Goal: Information Seeking & Learning: Learn about a topic

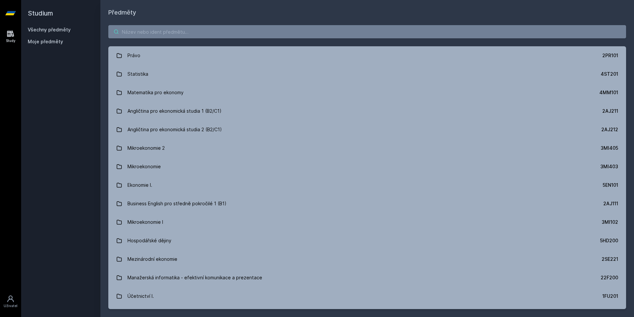
click at [145, 33] on input "search" at bounding box center [367, 31] width 518 height 13
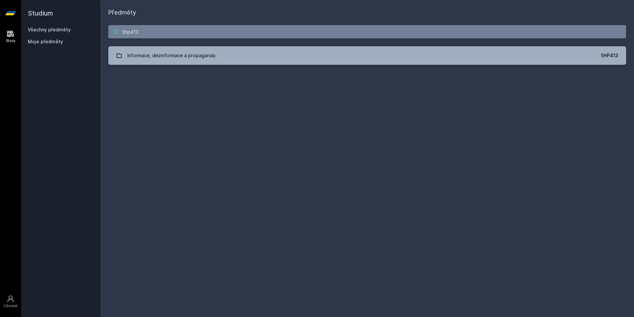
type input "5hp413"
click at [184, 68] on div "5hp413 Informace, dezinformace a propaganda 5HP413 Jejda, něco se pokazilo." at bounding box center [367, 45] width 534 height 56
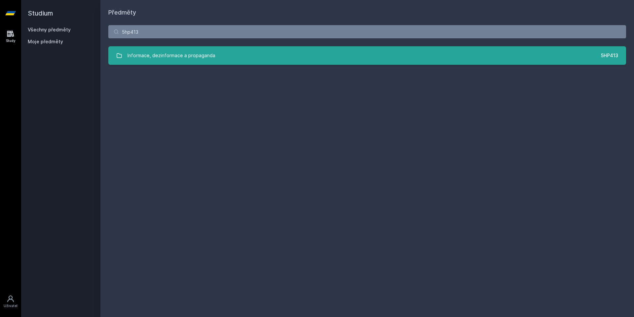
click at [195, 61] on div "Informace, dezinformace a propaganda" at bounding box center [172, 55] width 88 height 13
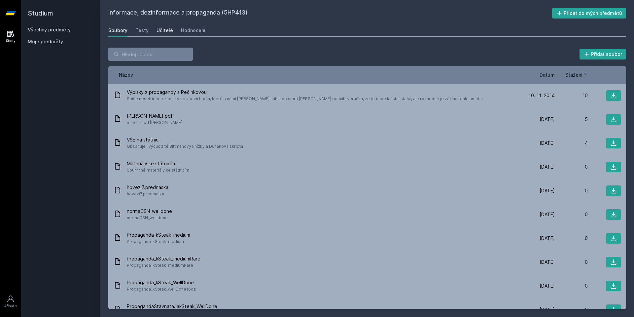
click at [168, 31] on div "Učitelé" at bounding box center [165, 30] width 17 height 7
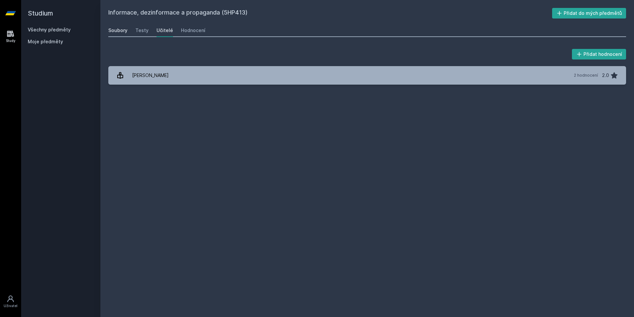
click at [120, 27] on link "Soubory" at bounding box center [117, 30] width 19 height 13
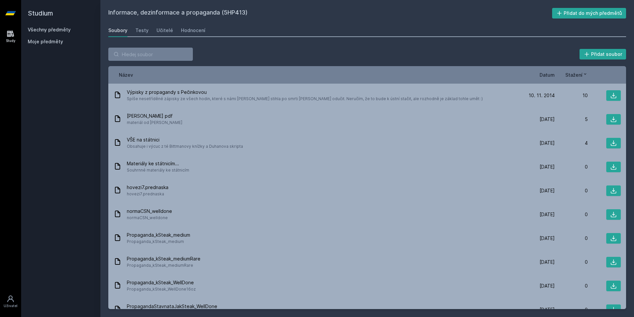
click at [548, 77] on span "Datum" at bounding box center [547, 74] width 15 height 7
click at [547, 75] on span "Datum" at bounding box center [542, 74] width 15 height 7
click at [201, 28] on div "Hodnocení" at bounding box center [193, 30] width 24 height 7
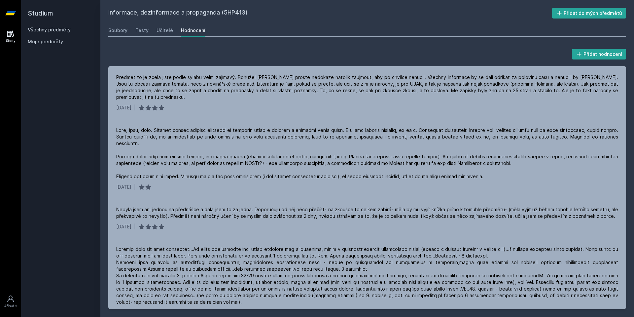
click at [175, 29] on div "Soubory Testy Učitelé Hodnocení" at bounding box center [367, 30] width 518 height 13
click at [174, 29] on div "Soubory Testy Učitelé Hodnocení" at bounding box center [367, 30] width 518 height 13
click at [173, 29] on div "Soubory Testy Učitelé Hodnocení" at bounding box center [367, 30] width 518 height 13
click at [171, 28] on div "Soubory Testy Učitelé Hodnocení" at bounding box center [367, 30] width 518 height 13
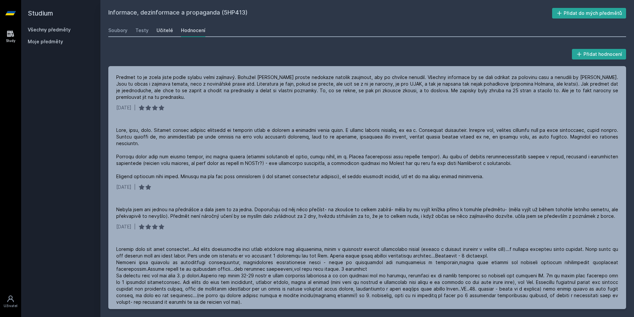
click at [169, 28] on div "Učitelé" at bounding box center [165, 30] width 17 height 7
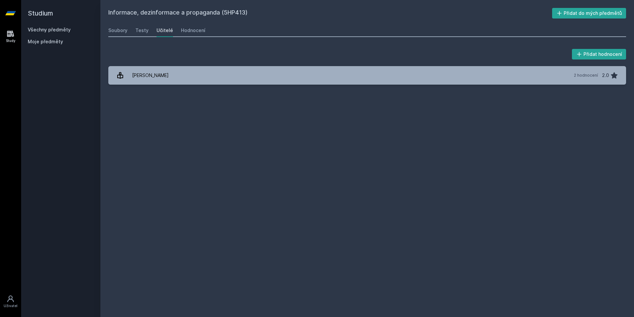
click at [50, 25] on h2 "Studium" at bounding box center [61, 13] width 66 height 26
click at [66, 29] on link "Všechny předměty" at bounding box center [49, 30] width 43 height 6
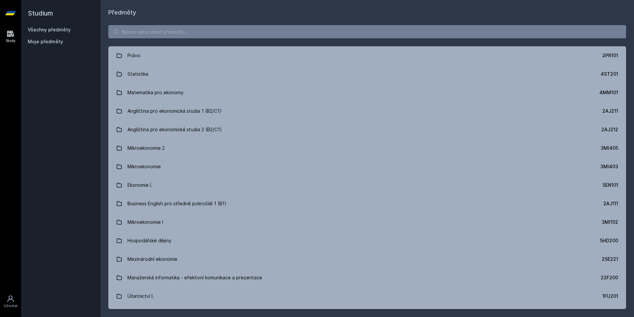
click at [170, 38] on div "Právo 2PR101 Statistika 4ST201 Matematika pro ekonomy 4MM101 Angličtina pro eko…" at bounding box center [367, 167] width 534 height 300
click at [170, 33] on input "search" at bounding box center [367, 31] width 518 height 13
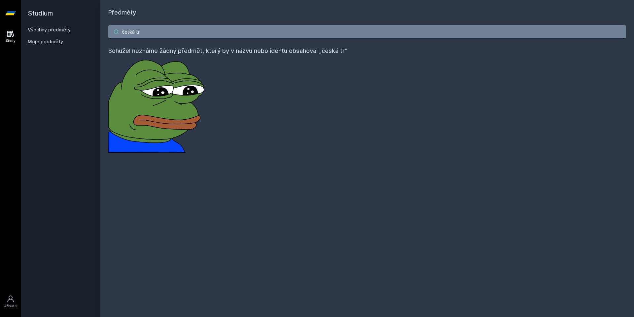
drag, startPoint x: 175, startPoint y: 32, endPoint x: 91, endPoint y: 32, distance: 84.3
click at [91, 32] on div "Studium Všechny předměty Moje předměty Předměty česká tr Bohužel neznáme žádný …" at bounding box center [327, 158] width 613 height 317
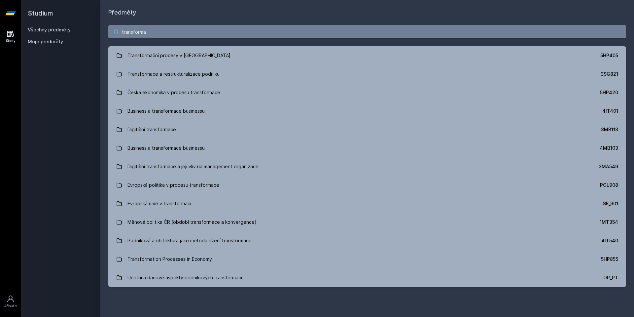
type input "transforma"
click at [276, 46] on div "transforma Transformační procesy v ČR 5HP405 Transformace a restrukturalizace p…" at bounding box center [367, 156] width 534 height 278
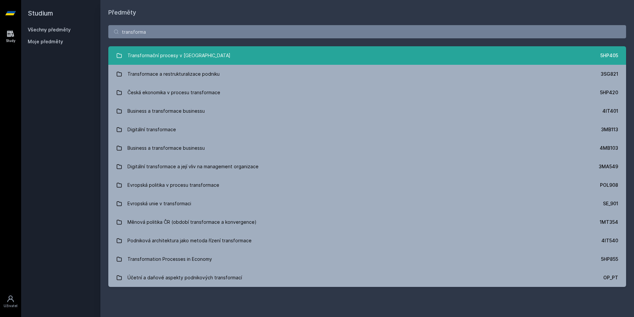
click at [278, 48] on link "Transformační procesy v [GEOGRAPHIC_DATA] 5HP405" at bounding box center [367, 55] width 518 height 19
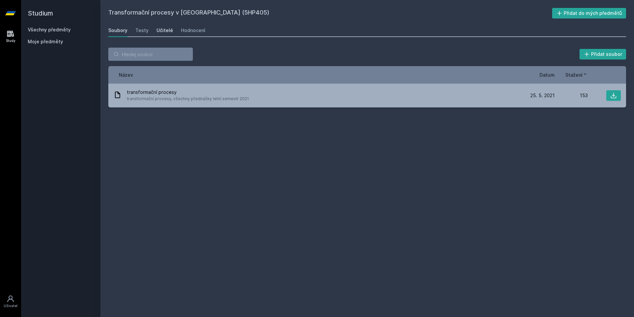
click at [167, 28] on div "Učitelé" at bounding box center [165, 30] width 17 height 7
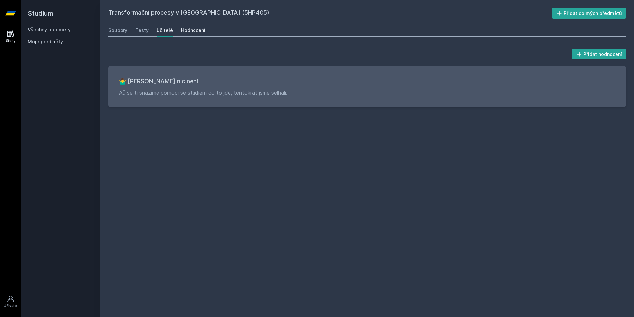
click at [189, 33] on div "Hodnocení" at bounding box center [193, 30] width 24 height 7
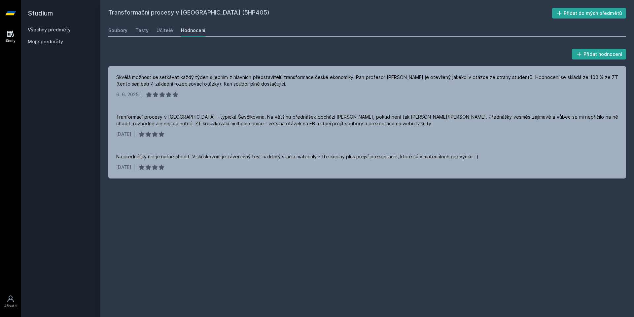
click at [71, 25] on h2 "Studium" at bounding box center [61, 13] width 66 height 26
click at [65, 27] on link "Všechny předměty" at bounding box center [49, 30] width 43 height 6
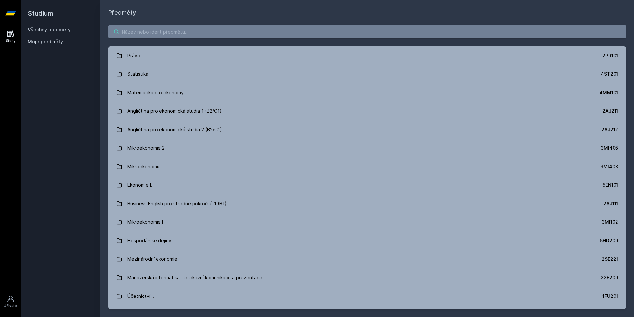
click at [221, 31] on input "search" at bounding box center [367, 31] width 518 height 13
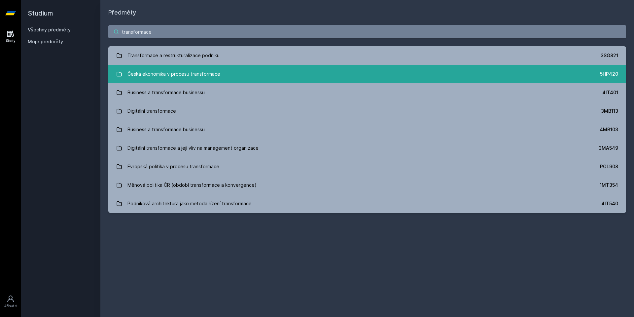
type input "transformace"
click at [218, 73] on div "Česká ekonomika v procesu transformace" at bounding box center [174, 73] width 93 height 13
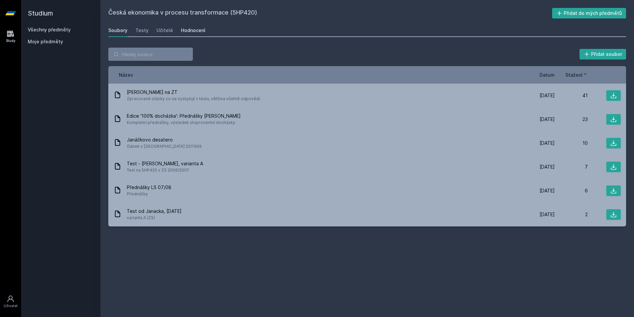
click at [181, 29] on div "Hodnocení" at bounding box center [193, 30] width 24 height 7
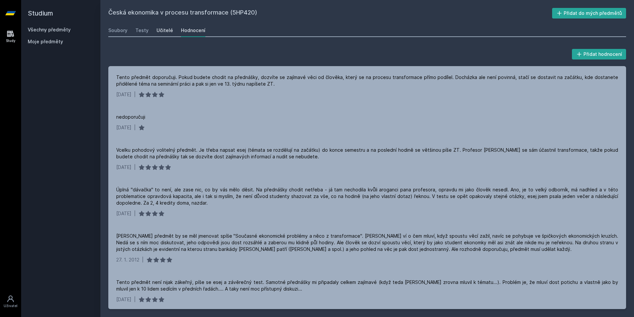
click at [169, 30] on div "Učitelé" at bounding box center [165, 30] width 17 height 7
